Goal: Check status: Check status

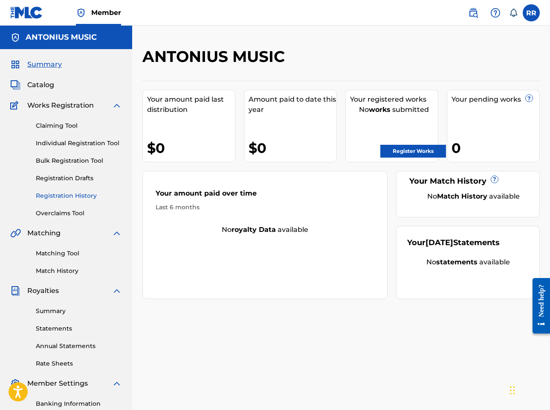
click at [72, 199] on link "Registration History" at bounding box center [79, 195] width 86 height 9
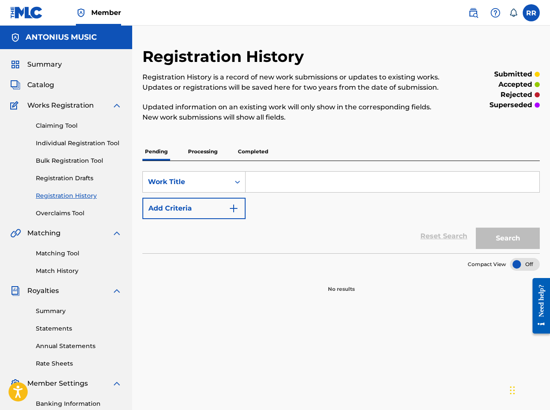
click at [204, 157] on p "Processing" at bounding box center [203, 152] width 35 height 18
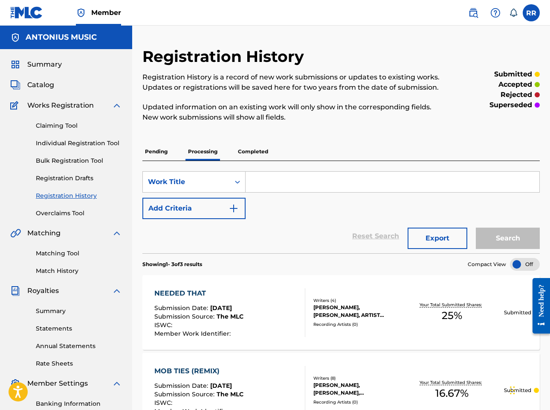
click at [264, 152] on p "Completed" at bounding box center [253, 152] width 35 height 18
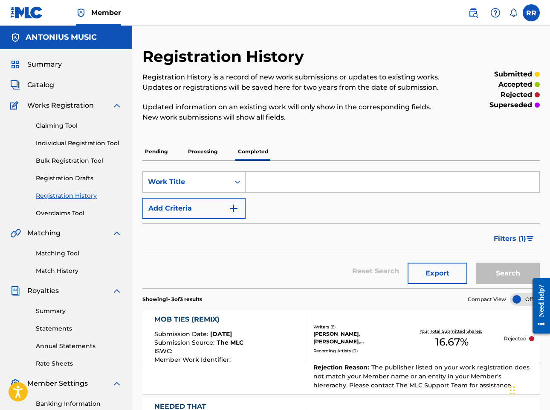
click at [154, 154] on p "Pending" at bounding box center [157, 152] width 28 height 18
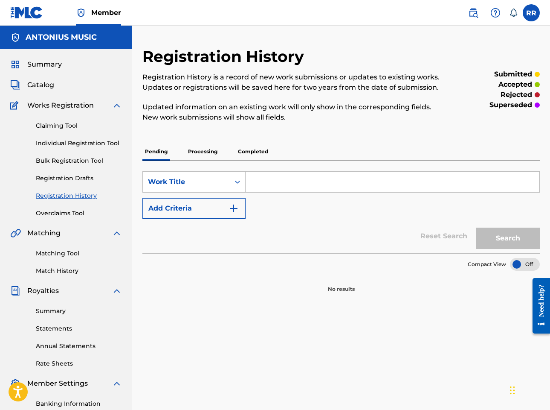
click at [181, 154] on div "Pending Processing Completed" at bounding box center [342, 152] width 398 height 18
click at [189, 154] on p "Processing" at bounding box center [203, 152] width 35 height 18
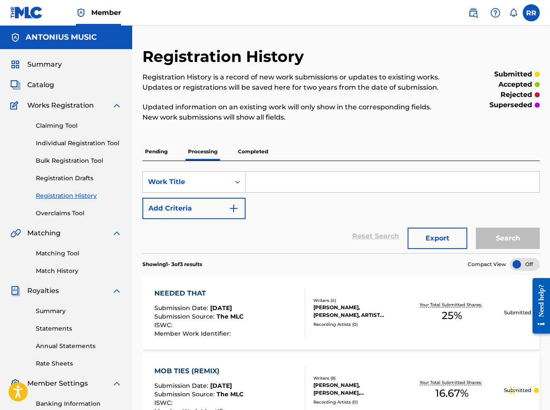
click at [32, 21] on link at bounding box center [26, 12] width 33 height 25
